Goal: Find specific page/section: Find specific page/section

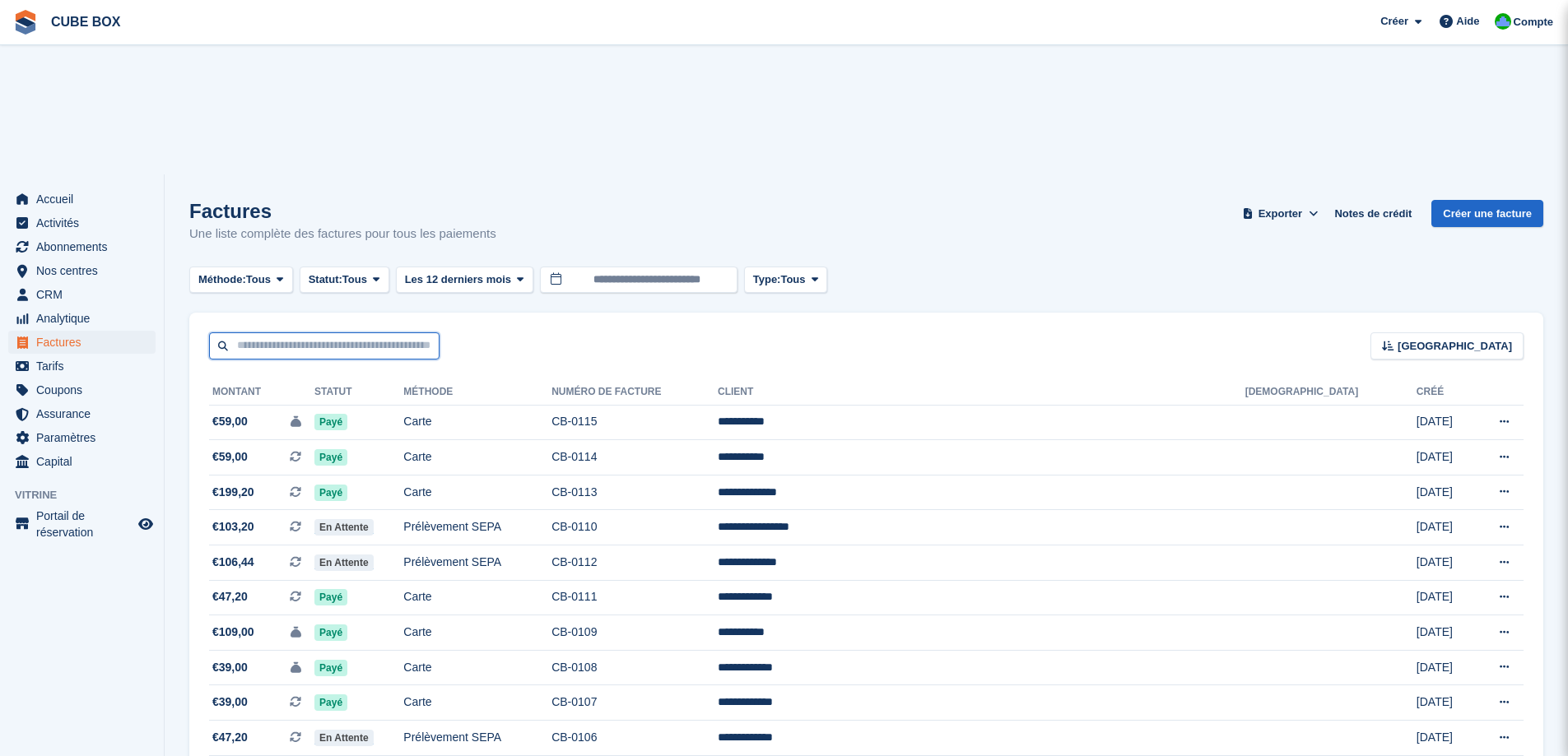
click at [370, 332] on input "text" at bounding box center [324, 345] width 230 height 27
type input "******"
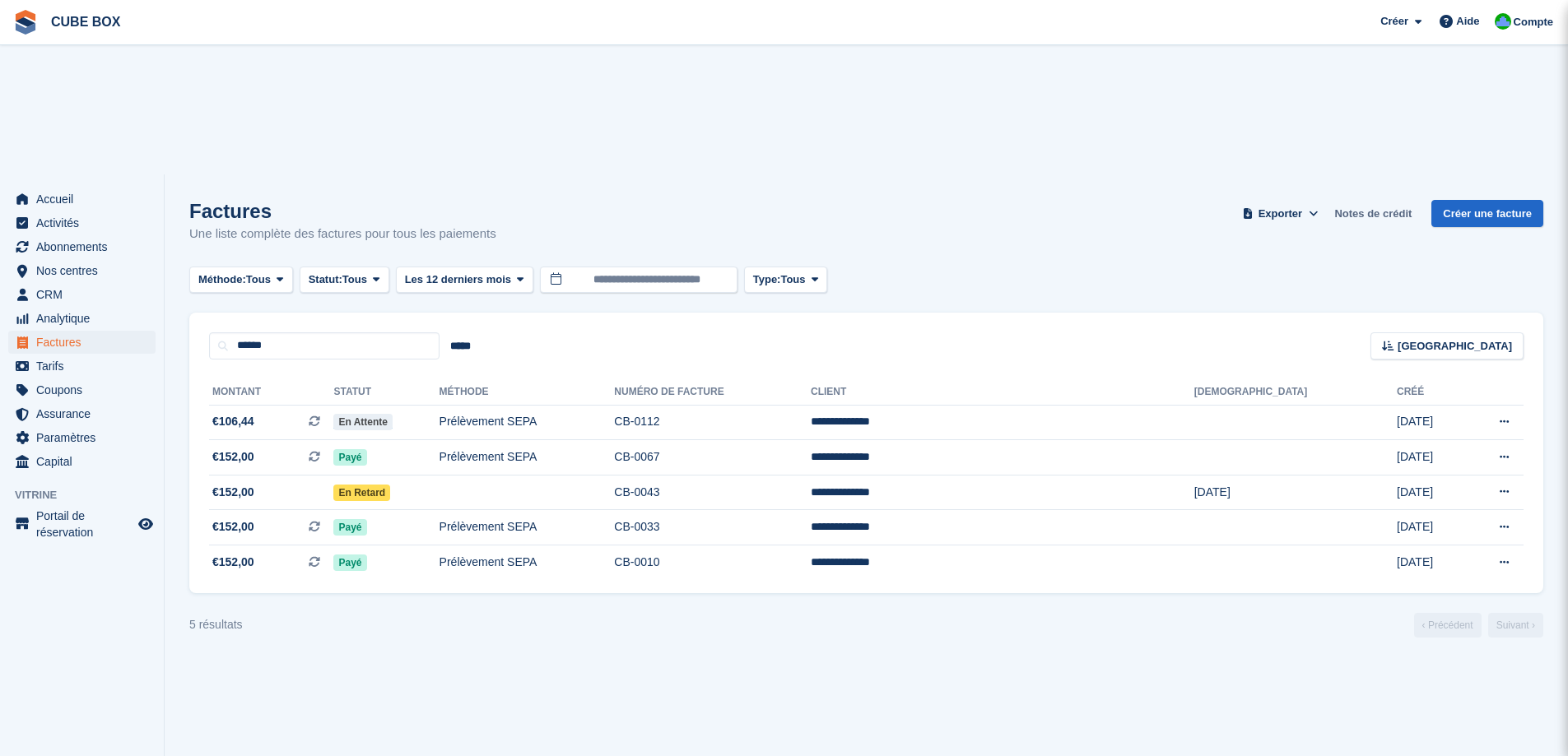
click at [1380, 200] on link "Notes de crédit" at bounding box center [1373, 213] width 91 height 27
